Goal: Answer question/provide support

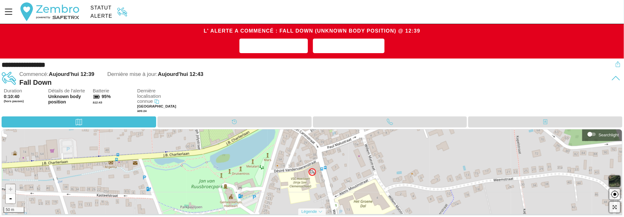
click at [237, 97] on div "Duration 0:10:40 (hors pauses) Détails de l'alerte Unknown body position Batter…" at bounding box center [313, 102] width 619 height 28
click at [313, 171] on img at bounding box center [311, 172] width 5 height 5
click at [296, 41] on span "Ajouter une note" at bounding box center [274, 46] width 58 height 10
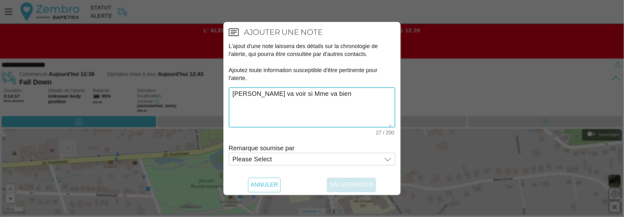
click at [299, 94] on textarea "[PERSON_NAME] va voir si Mme va bien" at bounding box center [312, 107] width 159 height 39
type textarea "[PERSON_NAME] va voir si Mme va bien"
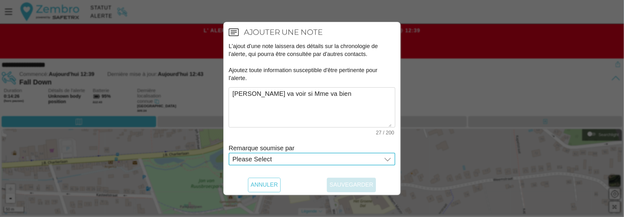
click at [337, 162] on div "Please Select Please Select" at bounding box center [308, 159] width 150 height 13
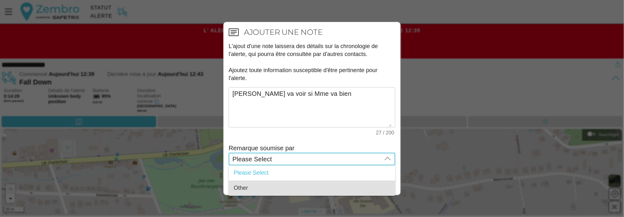
click at [257, 189] on div "Other" at bounding box center [312, 188] width 156 height 7
type input "Other"
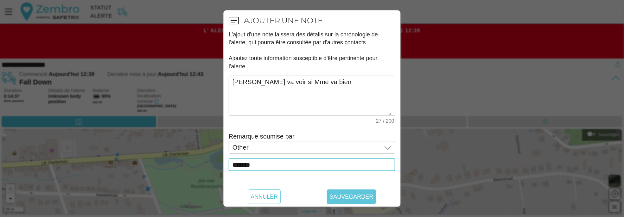
type input "*******"
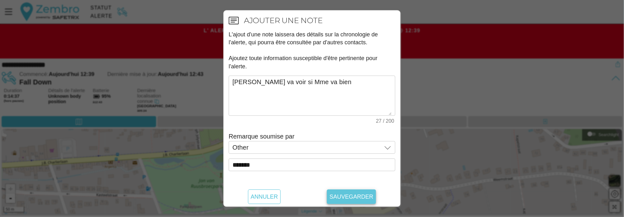
click at [341, 196] on span "Sauvegarder" at bounding box center [351, 197] width 44 height 15
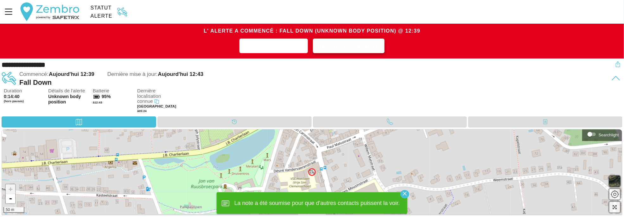
click at [344, 48] on span "Résoudre l'alerte" at bounding box center [349, 46] width 62 height 10
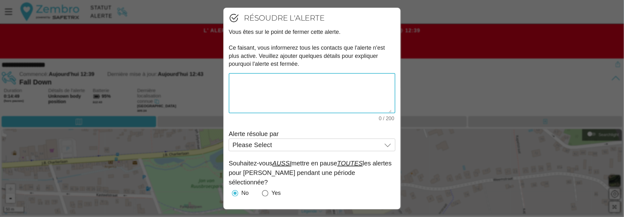
click at [408, 13] on div at bounding box center [312, 108] width 624 height 217
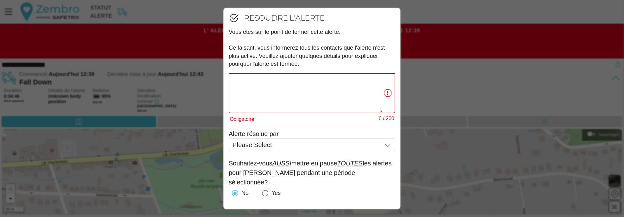
click at [306, 88] on textarea "Obligatoire 0 / 200" at bounding box center [308, 93] width 150 height 39
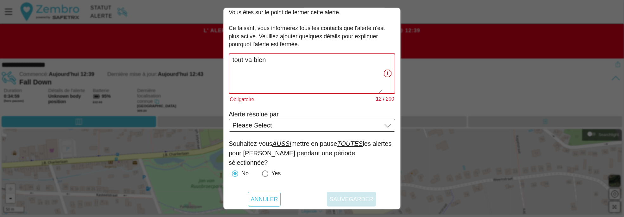
type textarea "tout va bien"
click at [261, 126] on span "Please Select" at bounding box center [253, 126] width 40 height 6
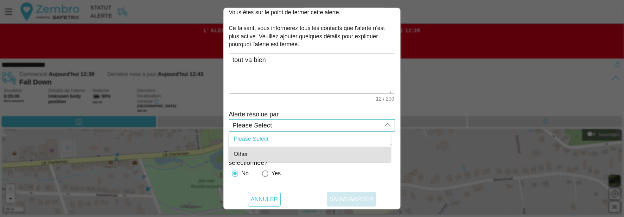
click at [261, 154] on div "Other" at bounding box center [310, 154] width 152 height 7
type input "Other"
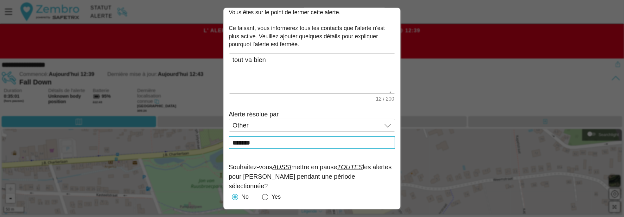
scroll to position [0, 0]
click at [307, 148] on input "*******" at bounding box center [312, 143] width 159 height 13
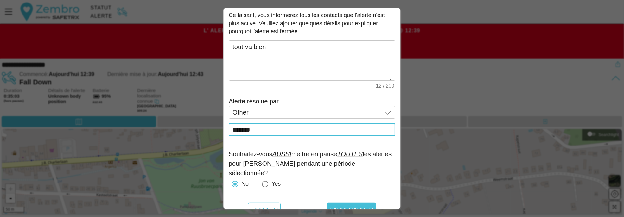
scroll to position [43, 0]
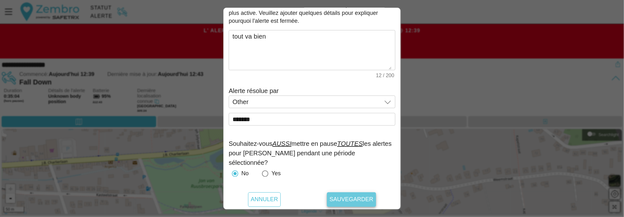
click at [353, 197] on span "Sauvegarder" at bounding box center [351, 200] width 44 height 15
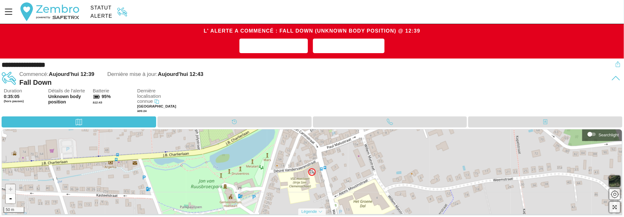
scroll to position [0, 0]
